Goal: Find specific page/section: Find specific page/section

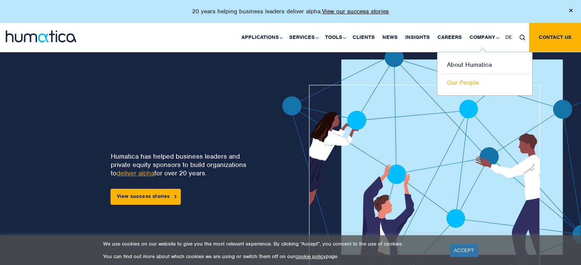
click at [469, 80] on link "Our People" at bounding box center [484, 83] width 95 height 18
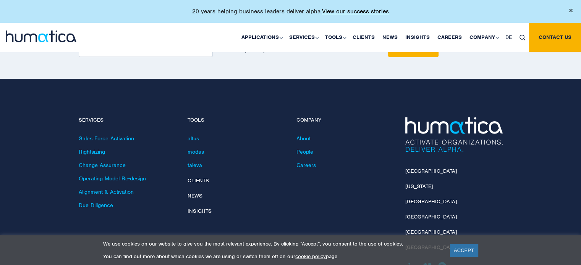
scroll to position [1075, 0]
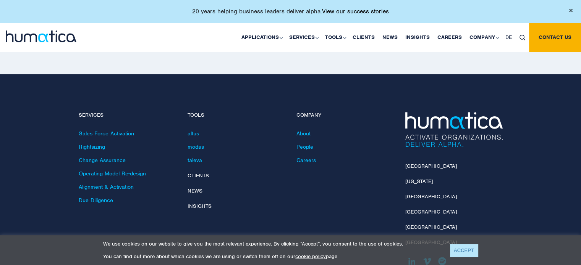
click at [456, 253] on link "ACCEPT" at bounding box center [464, 250] width 28 height 13
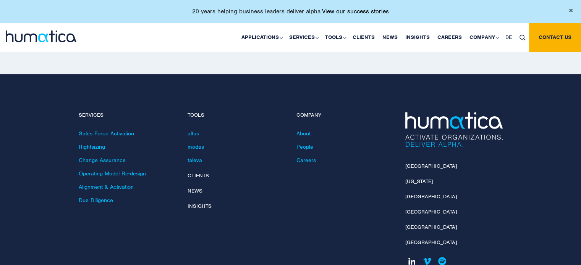
click at [410, 255] on link at bounding box center [411, 261] width 13 height 13
